Goal: Navigation & Orientation: Find specific page/section

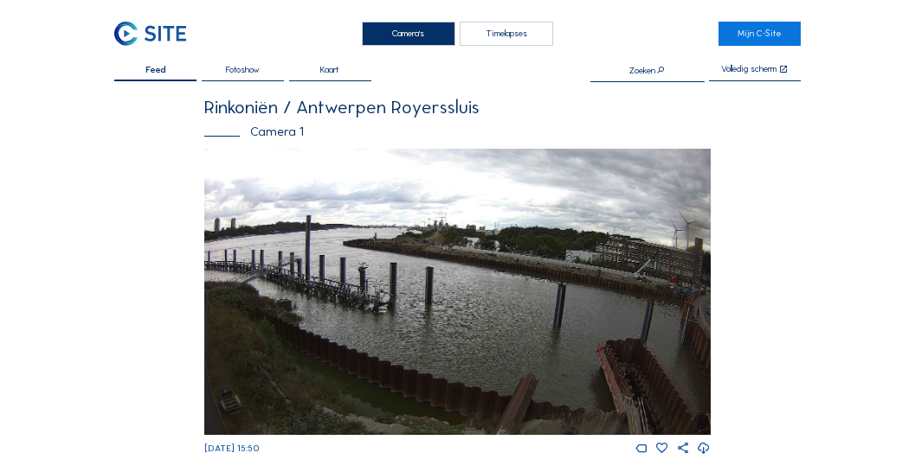
scroll to position [1621, 0]
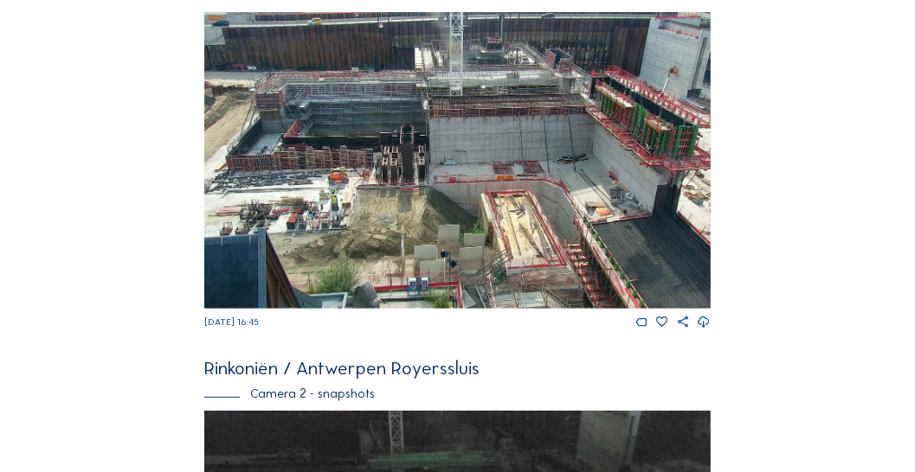
scroll to position [528, 0]
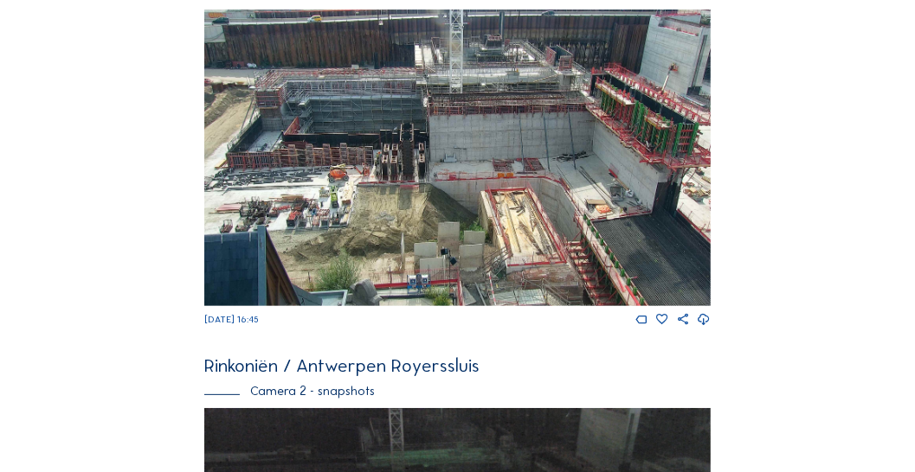
drag, startPoint x: 913, startPoint y: 151, endPoint x: 923, endPoint y: 201, distance: 51.3
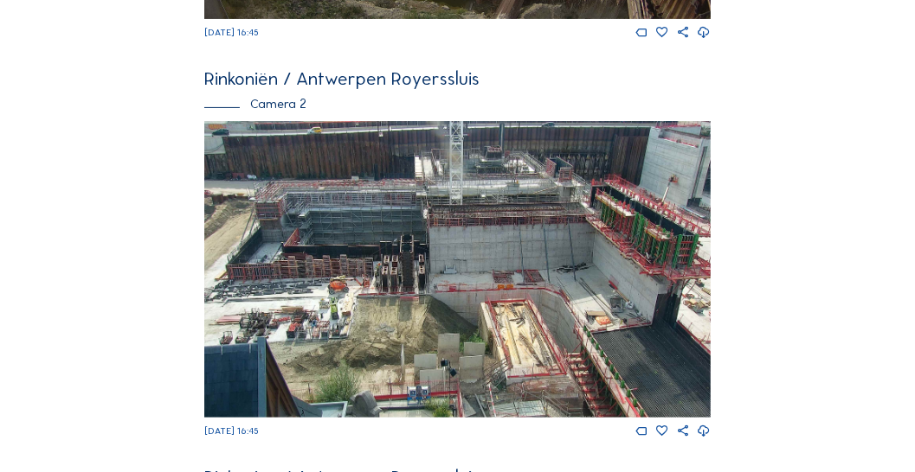
scroll to position [419, 0]
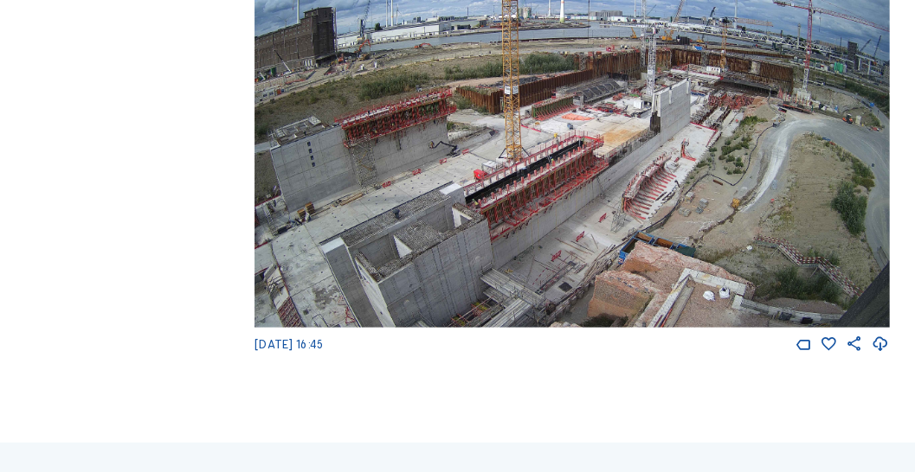
scroll to position [1655, 0]
